Goal: Task Accomplishment & Management: Manage account settings

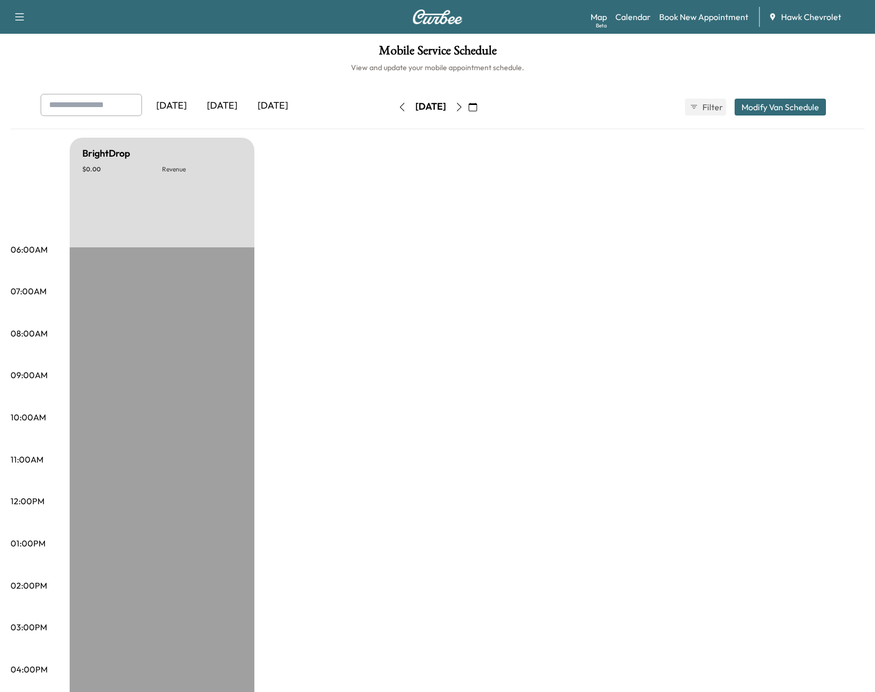
click at [226, 108] on div "[DATE]" at bounding box center [222, 106] width 51 height 24
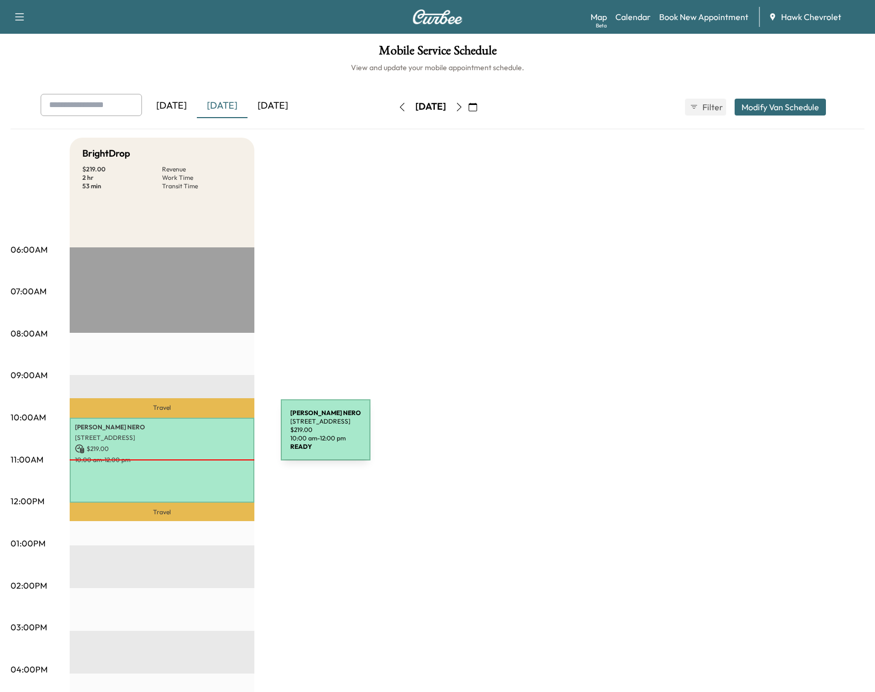
click at [201, 453] on div "[PERSON_NAME] [STREET_ADDRESS] $ 219.00 10:00 am - 12:00 pm" at bounding box center [162, 460] width 185 height 85
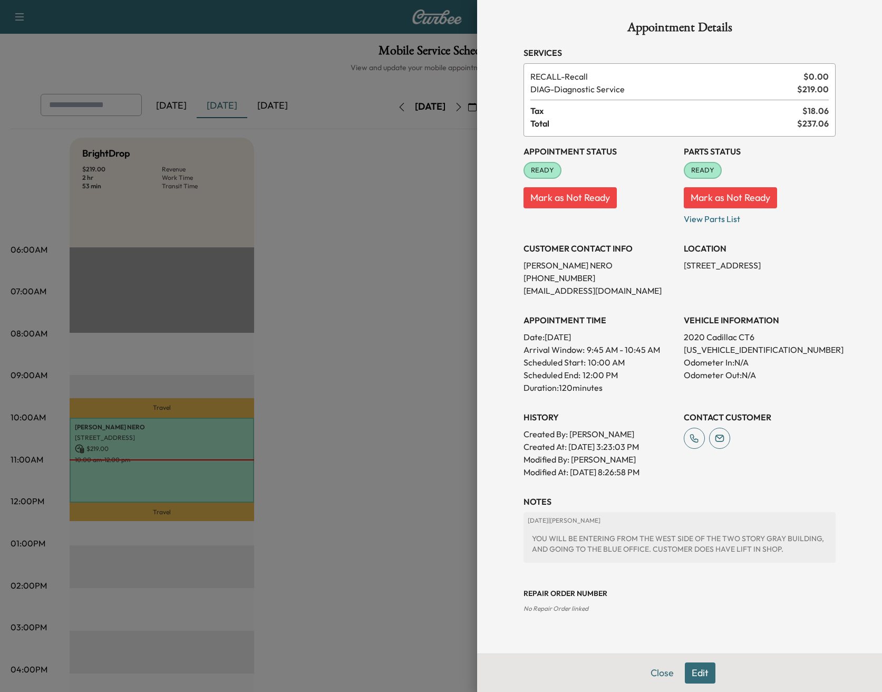
click at [551, 186] on p "Mark as Not Ready" at bounding box center [600, 194] width 152 height 30
click at [555, 193] on button "Mark as Not Ready" at bounding box center [570, 197] width 93 height 21
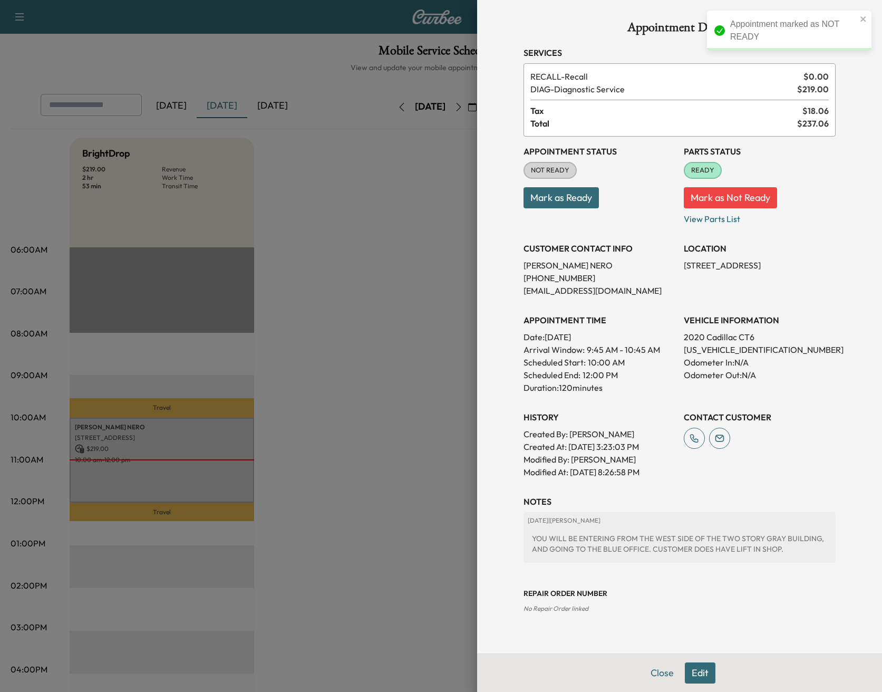
click at [574, 194] on button "Mark as Ready" at bounding box center [561, 197] width 75 height 21
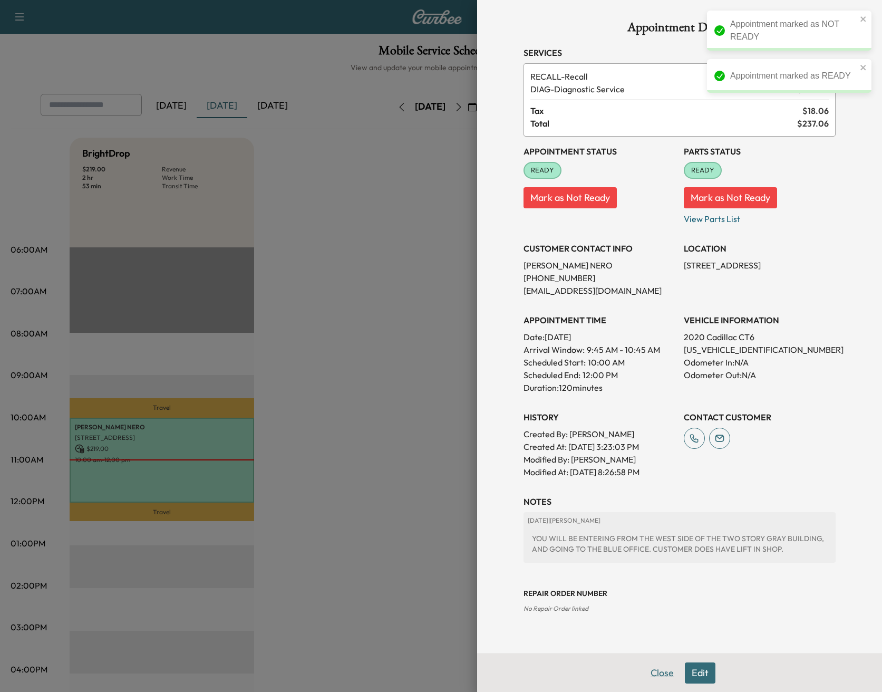
click at [646, 674] on button "Close" at bounding box center [662, 673] width 37 height 21
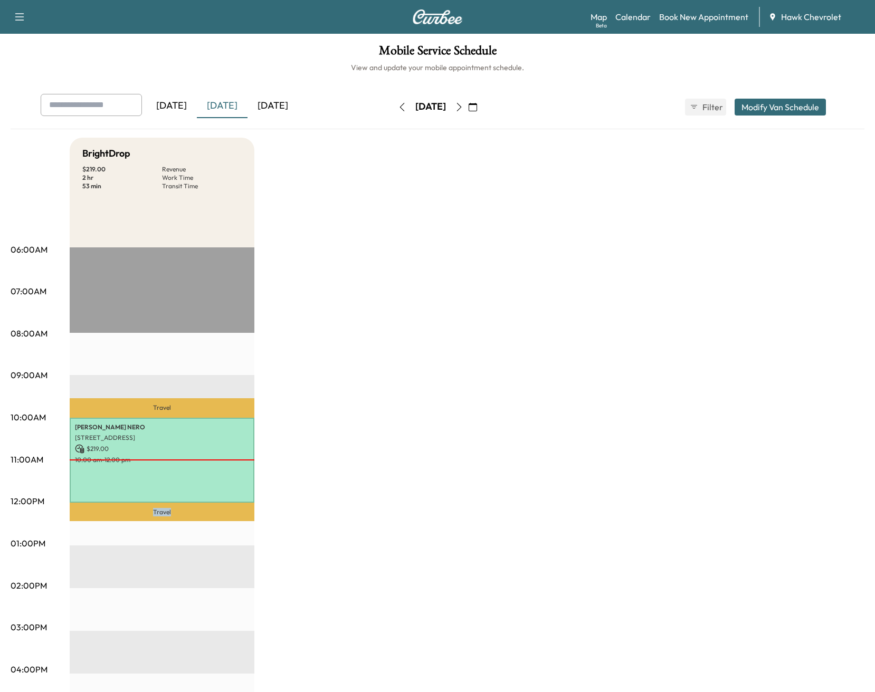
drag, startPoint x: 172, startPoint y: 454, endPoint x: 161, endPoint y: 558, distance: 105.0
click at [160, 568] on div "Travel [PERSON_NAME] [STREET_ADDRESS] $ 219.00 10:00 am - 12:00 pm Travel EST S…" at bounding box center [162, 588] width 185 height 682
click at [195, 458] on p "10:00 am - 12:00 pm" at bounding box center [162, 460] width 174 height 8
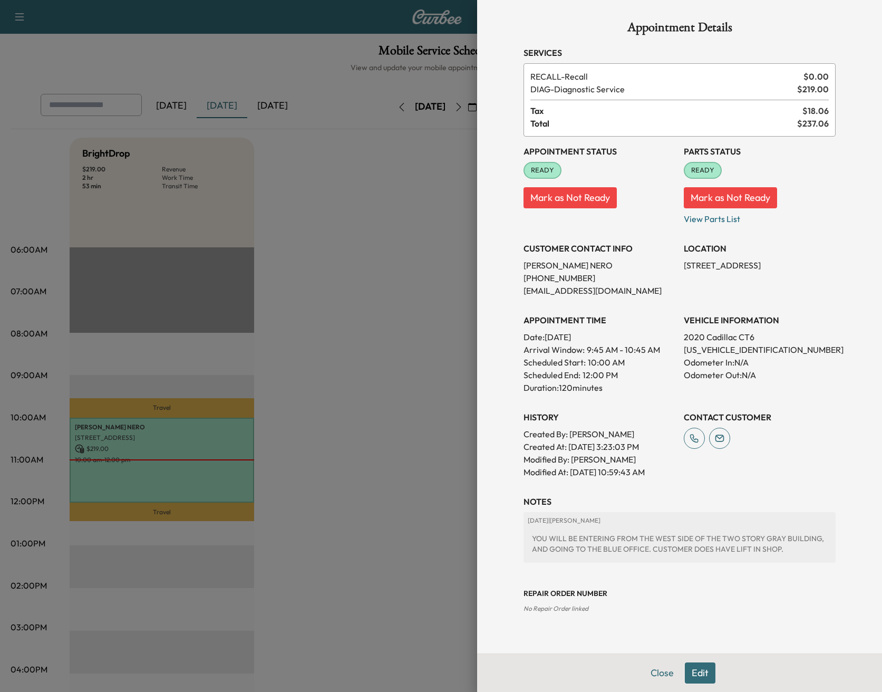
click at [699, 676] on button "Edit" at bounding box center [700, 673] width 31 height 21
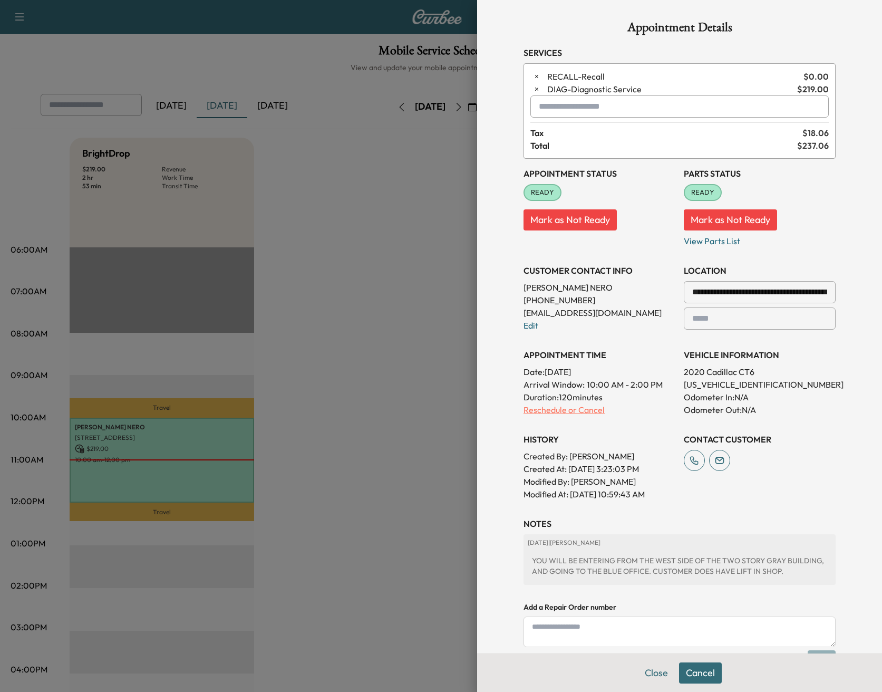
click at [569, 411] on p "Reschedule or Cancel" at bounding box center [600, 410] width 152 height 13
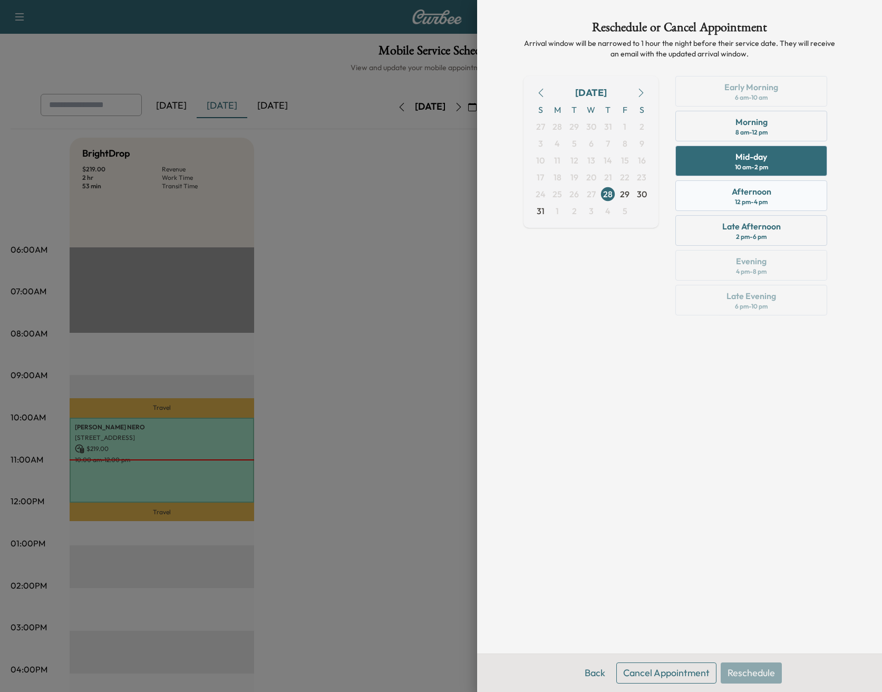
click at [746, 191] on div "Afternoon" at bounding box center [752, 191] width 40 height 13
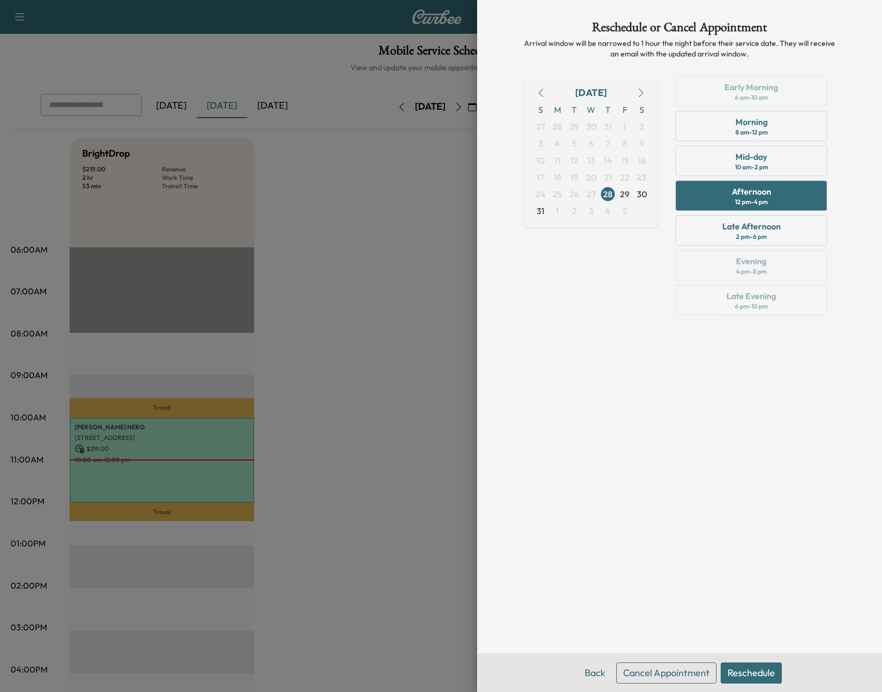
click at [752, 680] on button "Reschedule" at bounding box center [751, 673] width 61 height 21
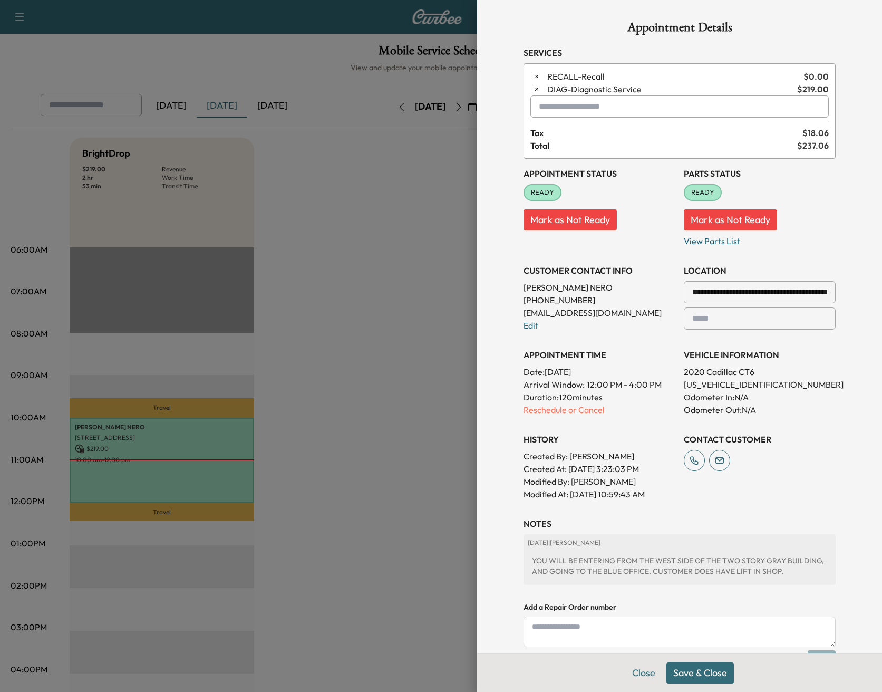
click at [686, 674] on button "Save & Close" at bounding box center [701, 673] width 68 height 21
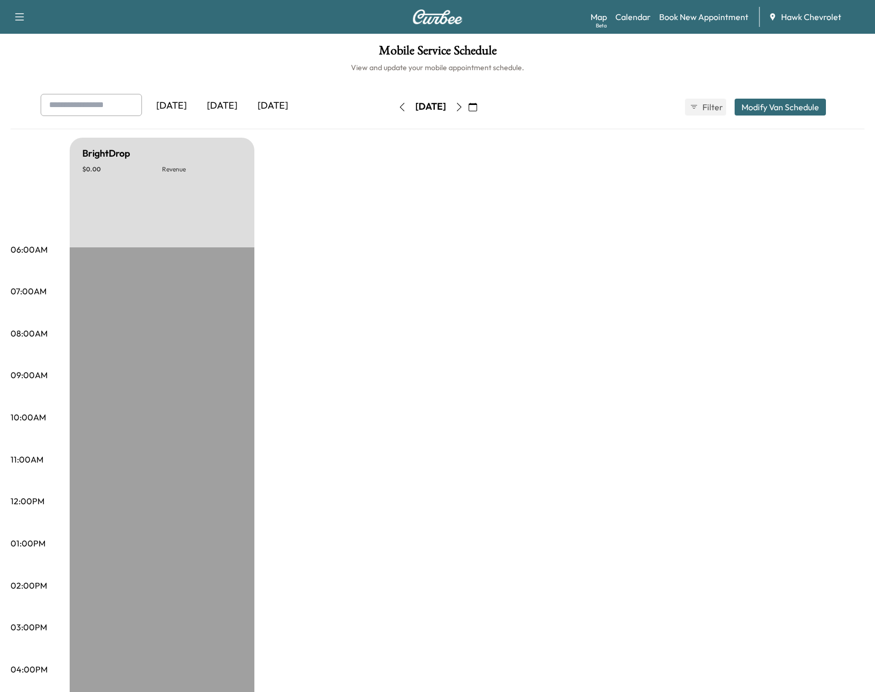
click at [234, 101] on div "[DATE]" at bounding box center [222, 106] width 51 height 24
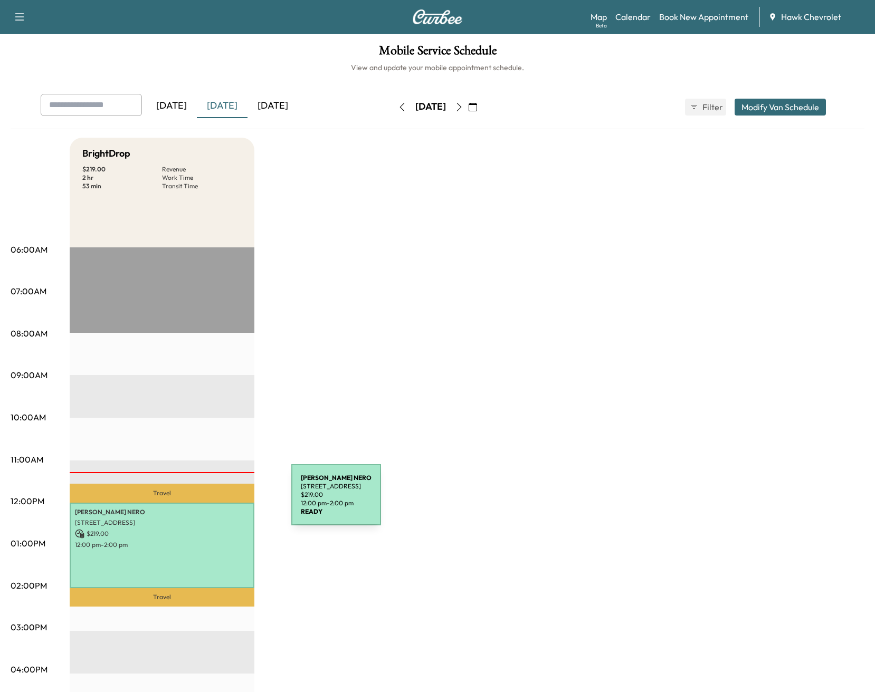
click at [210, 541] on p "12:00 pm - 2:00 pm" at bounding box center [162, 545] width 174 height 8
